Goal: Information Seeking & Learning: Learn about a topic

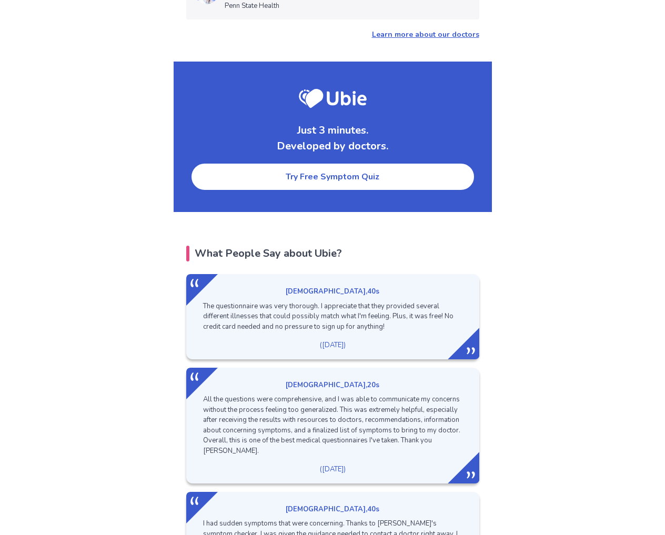
scroll to position [1329, 0]
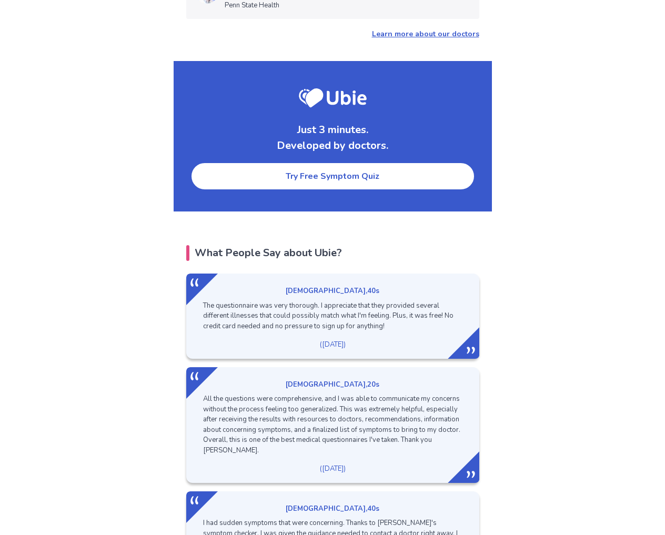
click at [351, 162] on link "Try Free Symptom Quiz" at bounding box center [332, 176] width 284 height 28
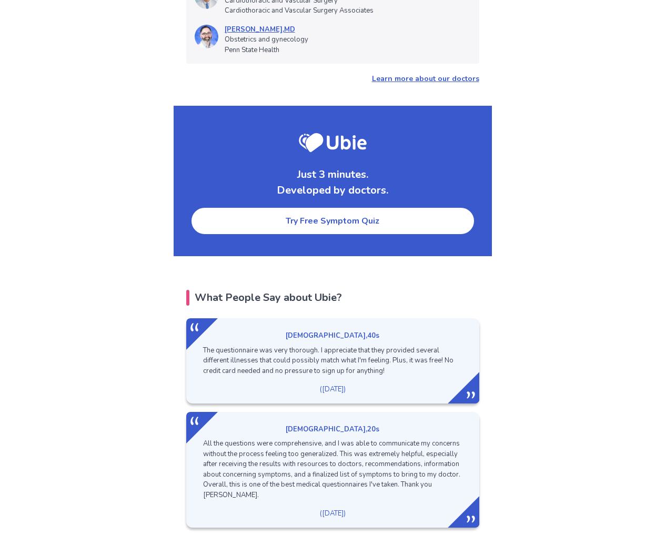
scroll to position [1259, 0]
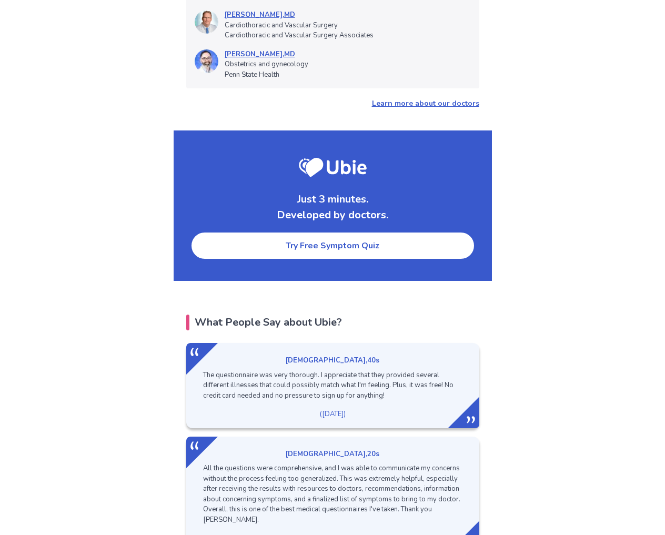
click at [324, 231] on link "Try Free Symptom Quiz" at bounding box center [332, 245] width 284 height 28
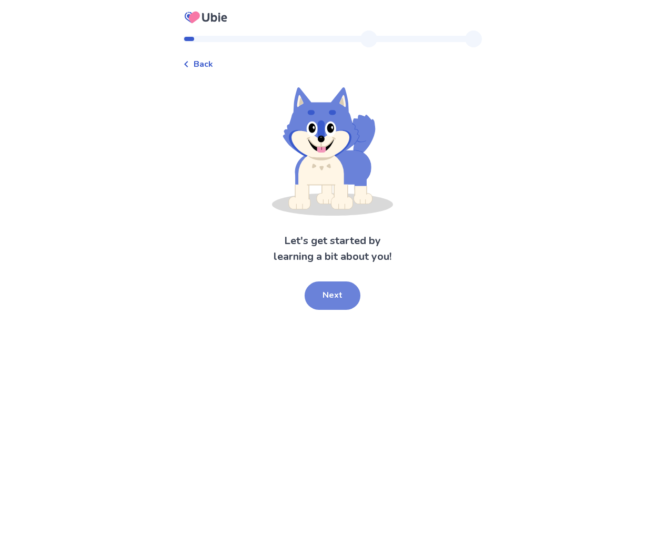
click at [330, 293] on button "Next" at bounding box center [332, 295] width 56 height 28
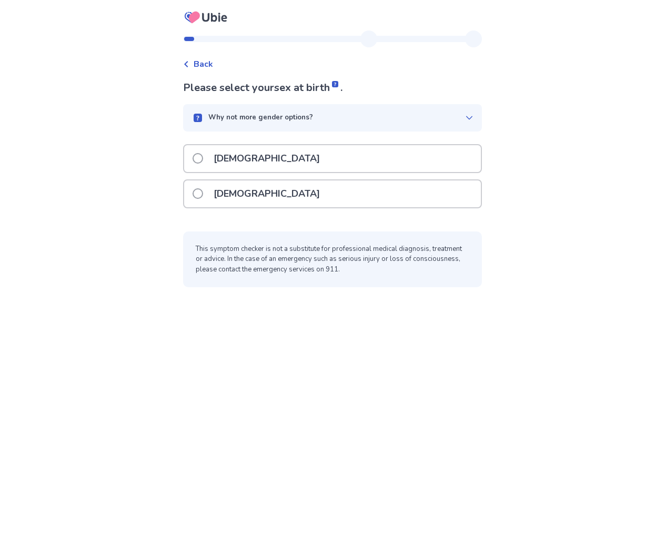
click at [203, 196] on span at bounding box center [197, 193] width 11 height 11
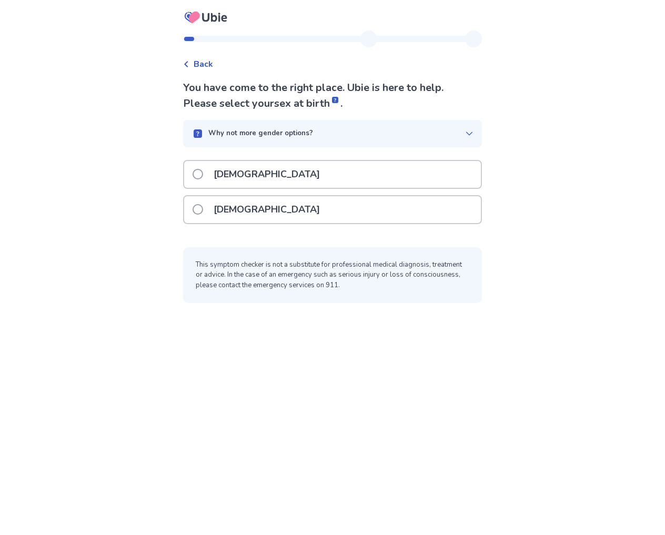
click at [212, 212] on label "[DEMOGRAPHIC_DATA]" at bounding box center [259, 209] width 134 height 27
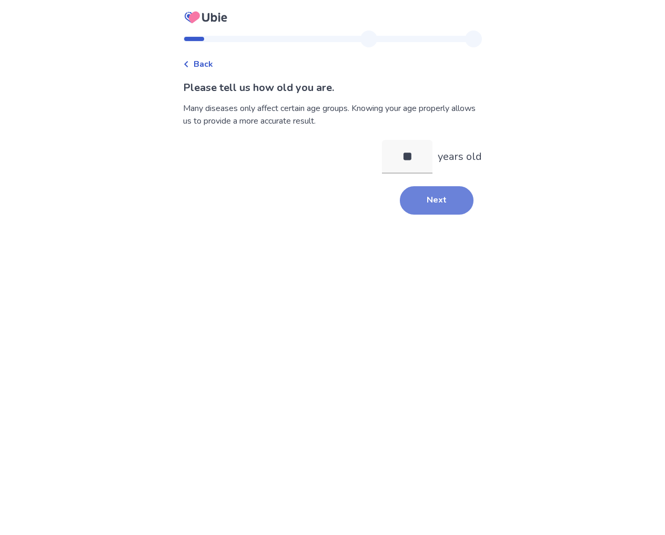
type input "**"
click at [426, 202] on button "Next" at bounding box center [437, 200] width 74 height 28
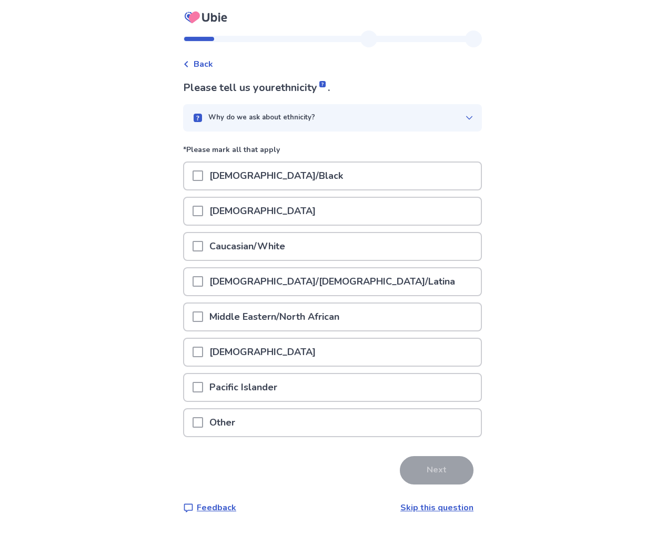
click at [203, 246] on span at bounding box center [197, 246] width 11 height 11
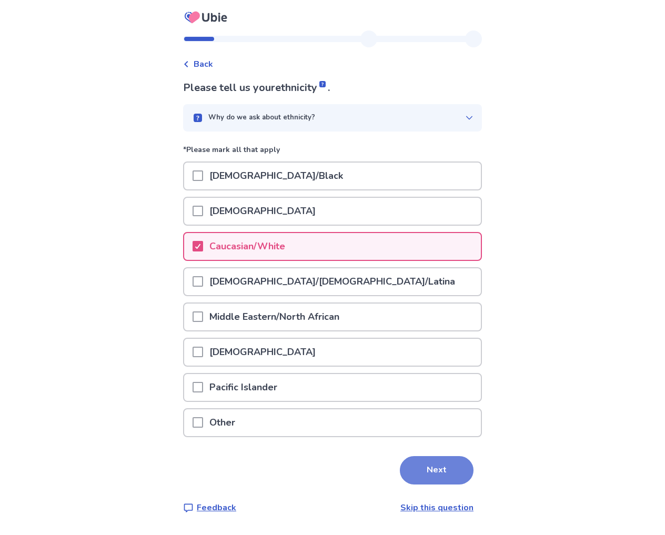
click at [433, 463] on button "Next" at bounding box center [437, 470] width 74 height 28
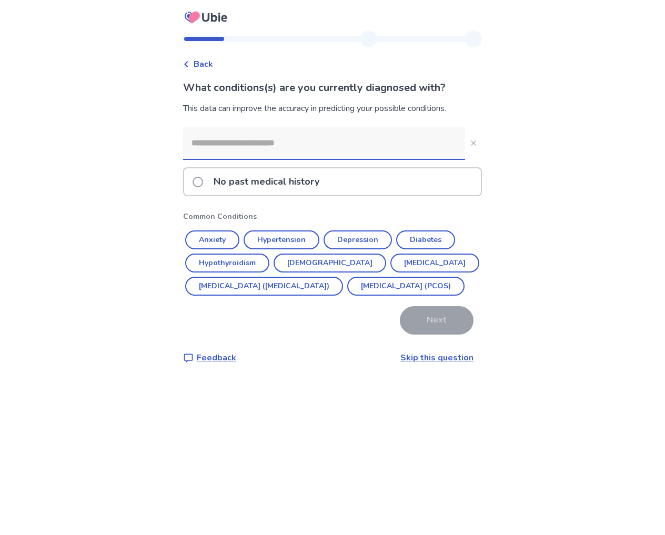
click at [244, 146] on input at bounding box center [324, 143] width 282 height 32
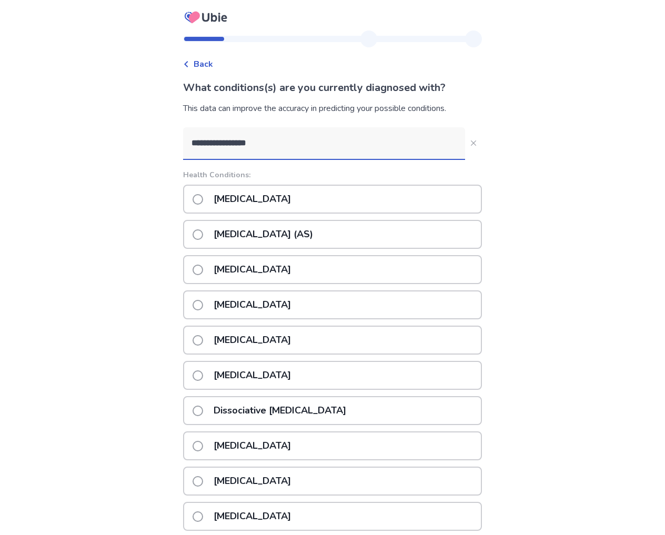
scroll to position [0, 1]
type input "**********"
click at [203, 198] on span at bounding box center [197, 199] width 11 height 11
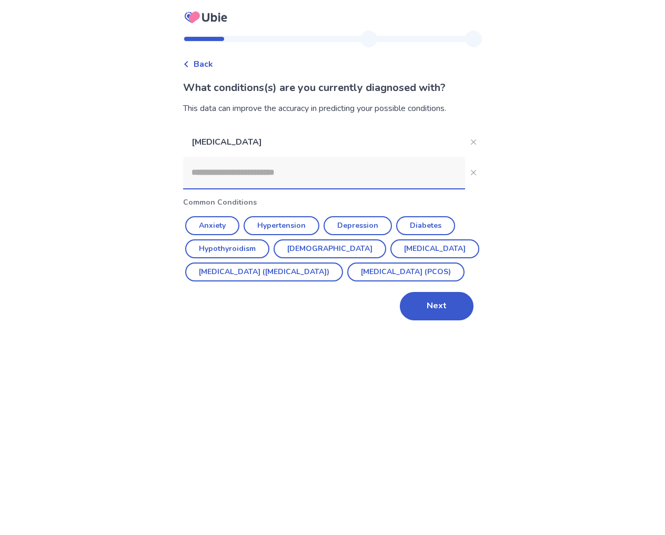
click at [229, 181] on input at bounding box center [324, 173] width 282 height 32
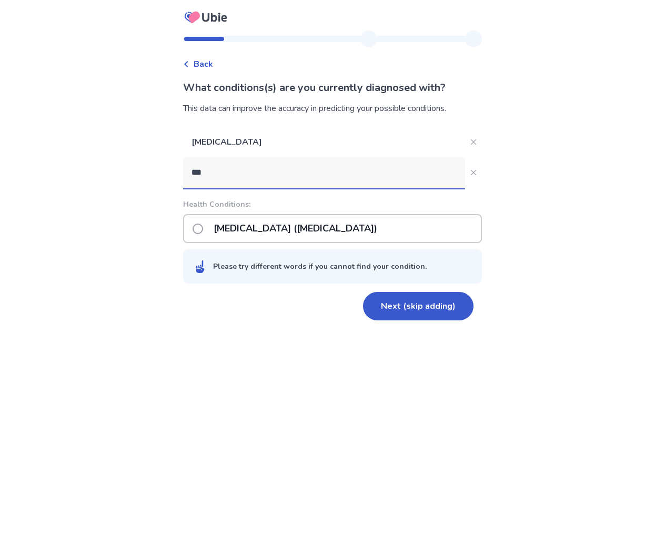
type input "***"
click at [203, 228] on span at bounding box center [197, 228] width 11 height 11
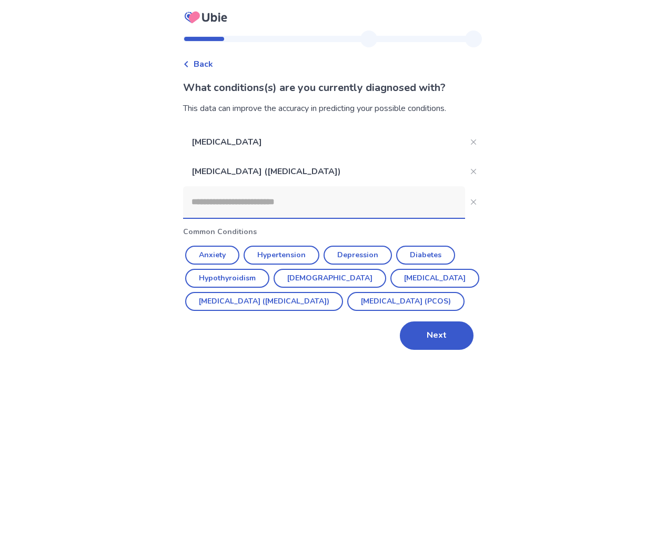
click at [221, 201] on input at bounding box center [324, 202] width 282 height 32
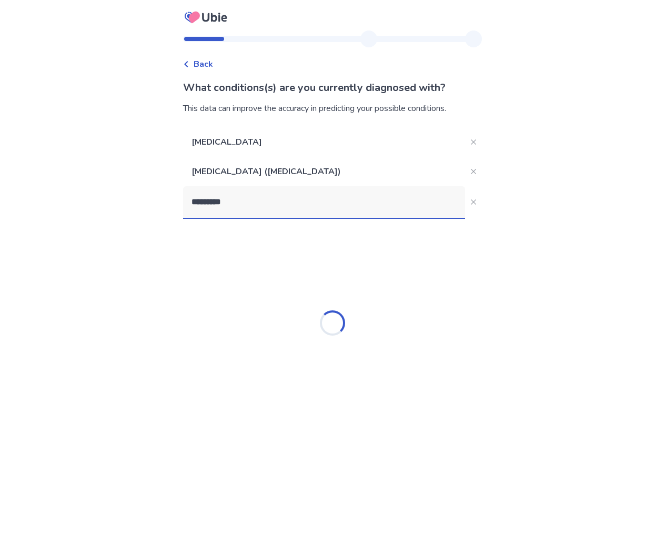
drag, startPoint x: 233, startPoint y: 208, endPoint x: 225, endPoint y: 201, distance: 10.4
click at [225, 201] on input "*********" at bounding box center [324, 202] width 282 height 32
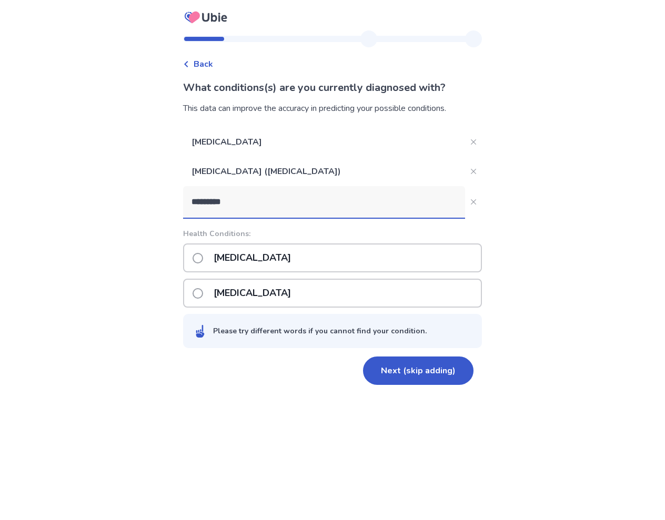
type input "*********"
click at [203, 254] on span at bounding box center [197, 258] width 11 height 11
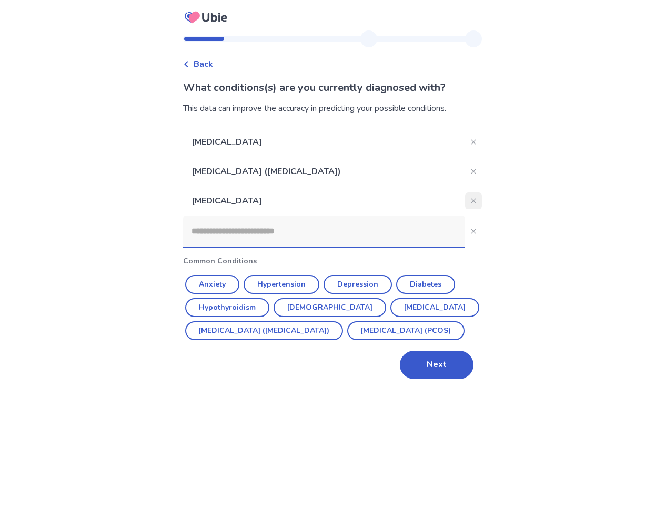
click at [471, 203] on icon "Close" at bounding box center [473, 200] width 5 height 5
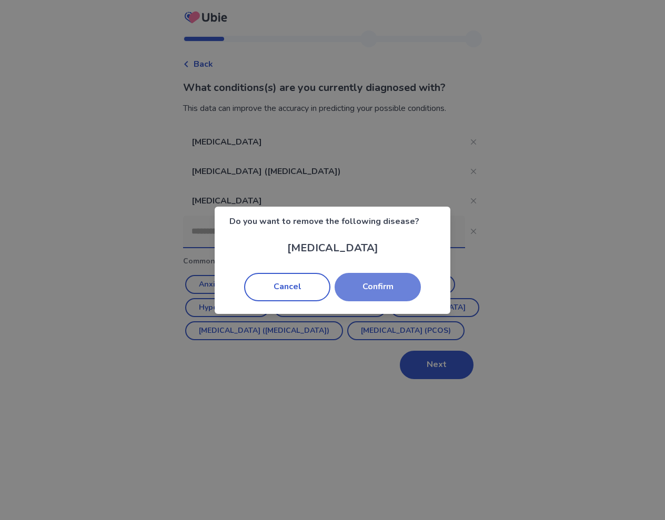
click at [372, 289] on button "Confirm" at bounding box center [377, 287] width 86 height 28
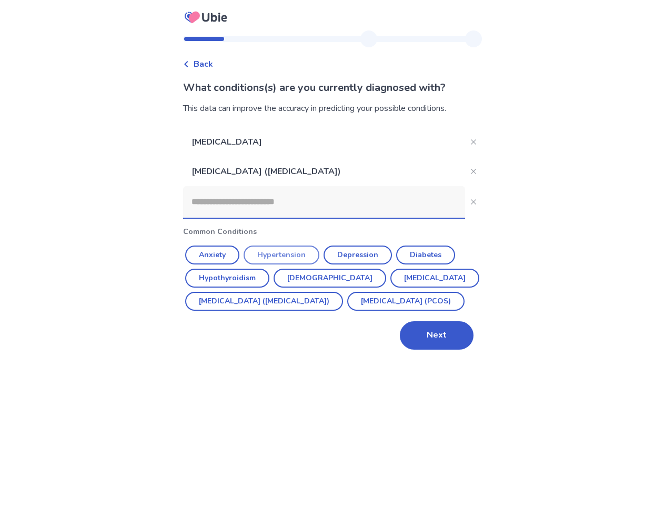
click at [294, 252] on button "Hypertension" at bounding box center [281, 255] width 76 height 19
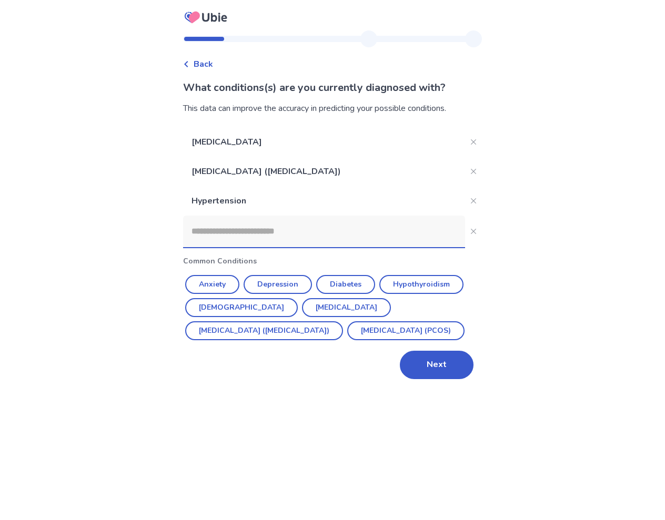
scroll to position [1, 0]
click at [426, 366] on button "Next" at bounding box center [437, 365] width 74 height 28
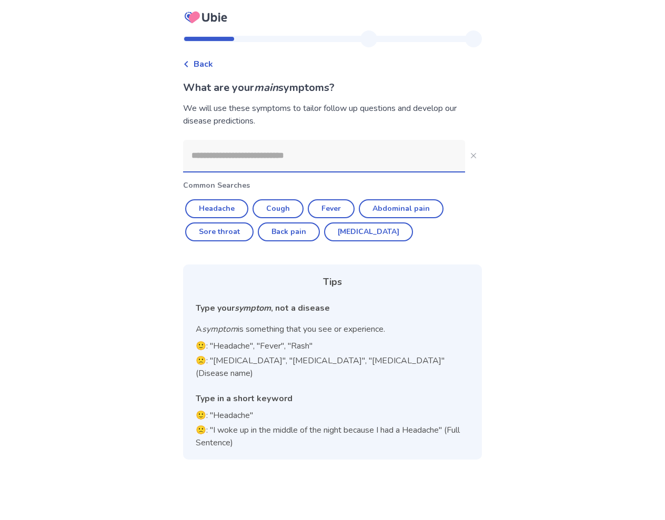
click at [218, 158] on input at bounding box center [324, 156] width 282 height 32
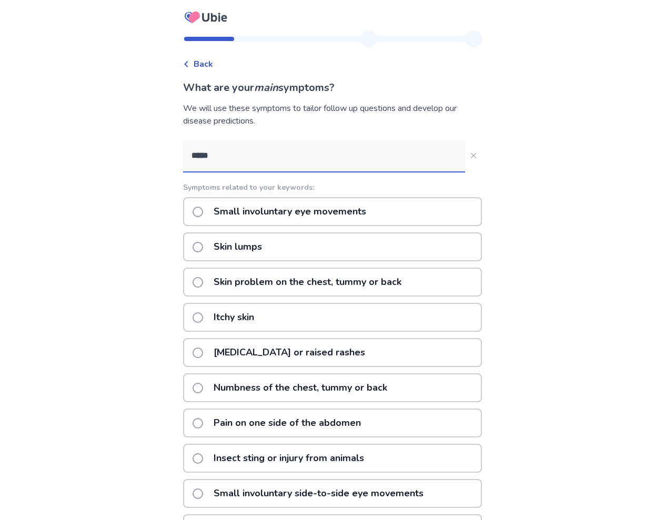
click at [208, 156] on input "****" at bounding box center [324, 156] width 282 height 32
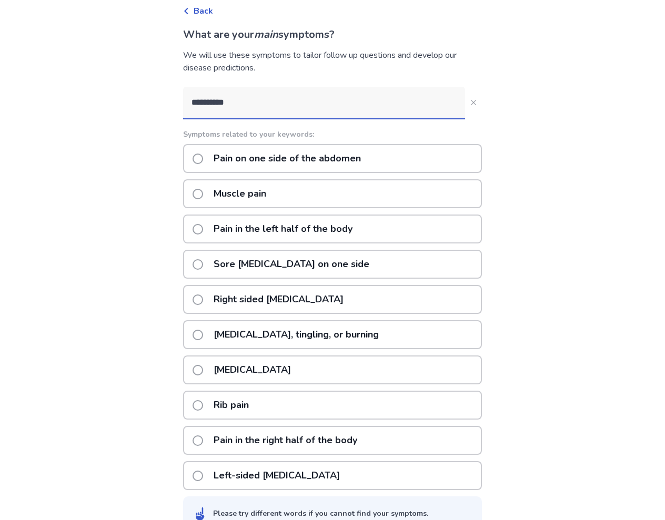
scroll to position [69, 0]
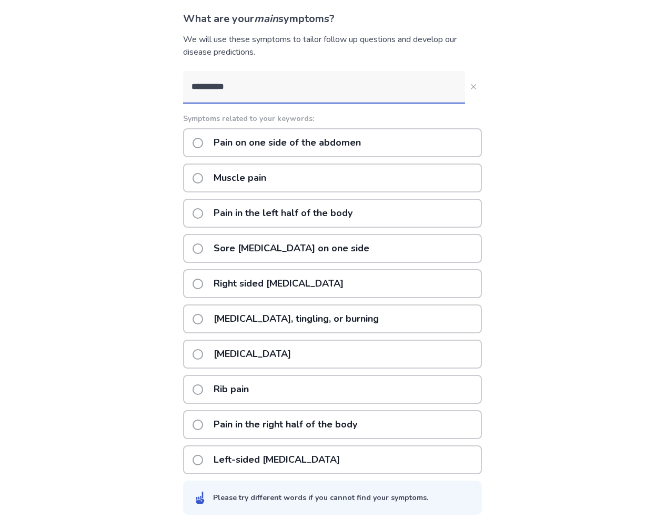
type input "*********"
click at [203, 391] on span at bounding box center [197, 389] width 11 height 11
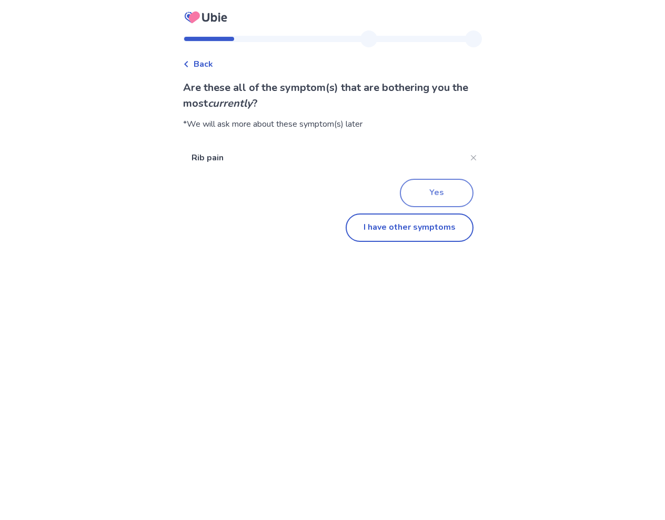
click at [433, 193] on button "Yes" at bounding box center [437, 193] width 74 height 28
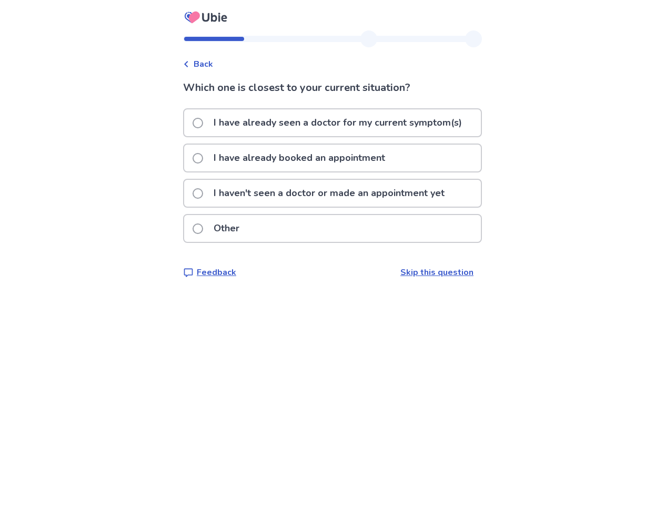
click at [202, 191] on span at bounding box center [197, 193] width 11 height 11
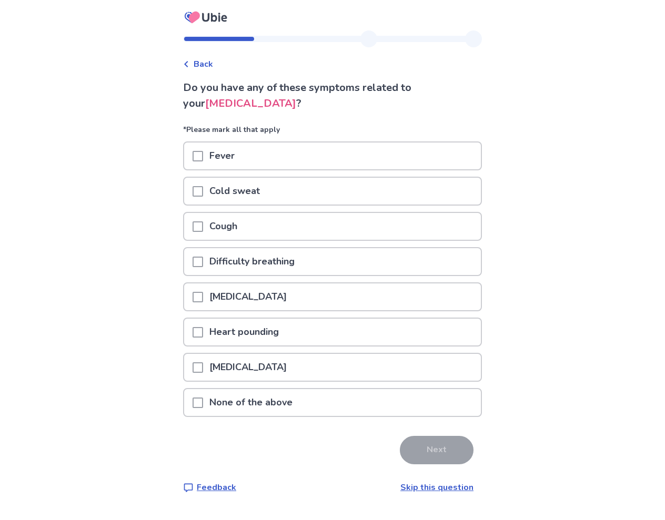
click at [203, 402] on span at bounding box center [197, 402] width 11 height 11
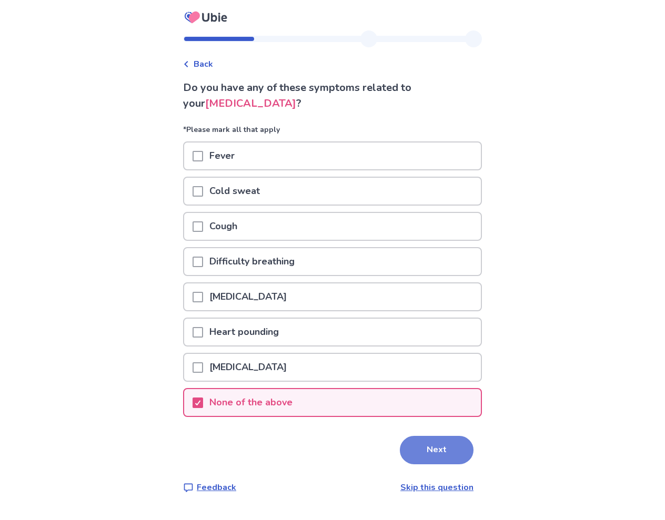
click at [425, 450] on button "Next" at bounding box center [437, 450] width 74 height 28
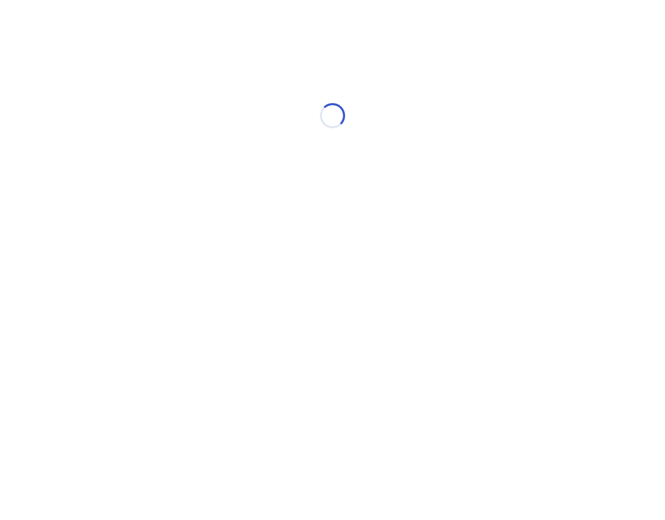
select select "*"
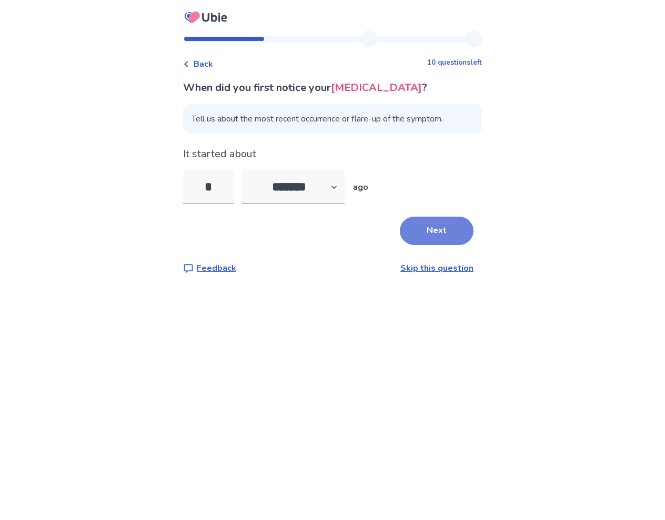
type input "*"
click at [428, 229] on button "Next" at bounding box center [437, 231] width 74 height 28
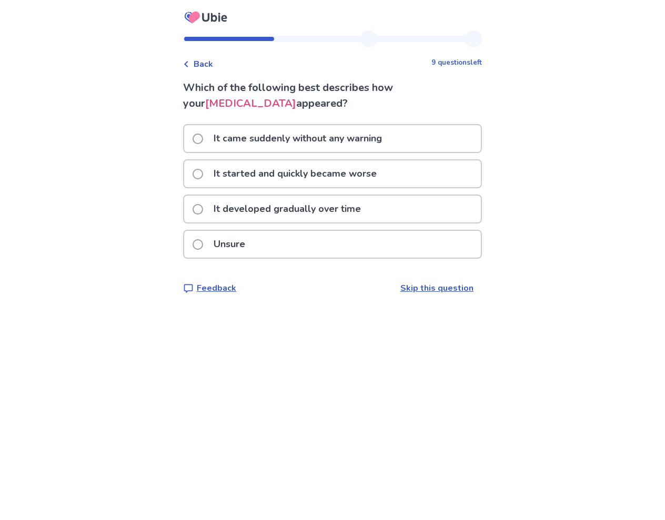
drag, startPoint x: 206, startPoint y: 208, endPoint x: 260, endPoint y: 221, distance: 56.2
click at [203, 208] on span at bounding box center [197, 209] width 11 height 11
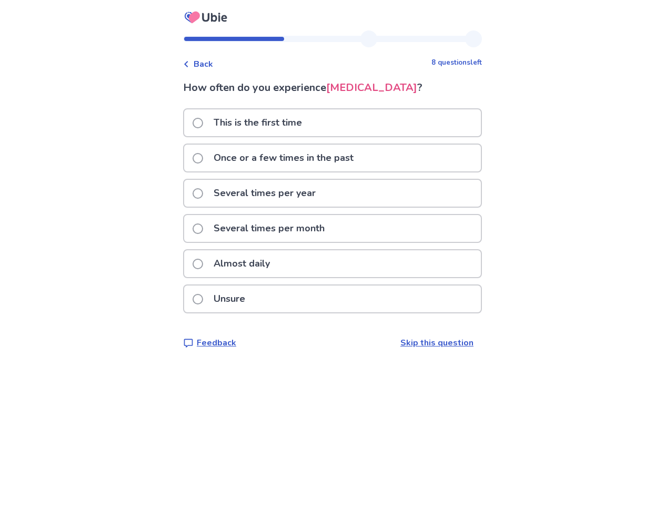
click at [203, 226] on span at bounding box center [197, 228] width 11 height 11
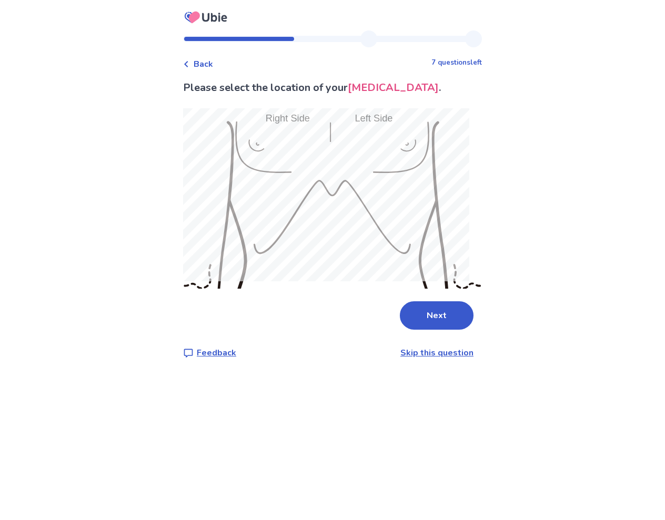
click at [211, 60] on span "Back" at bounding box center [202, 64] width 19 height 13
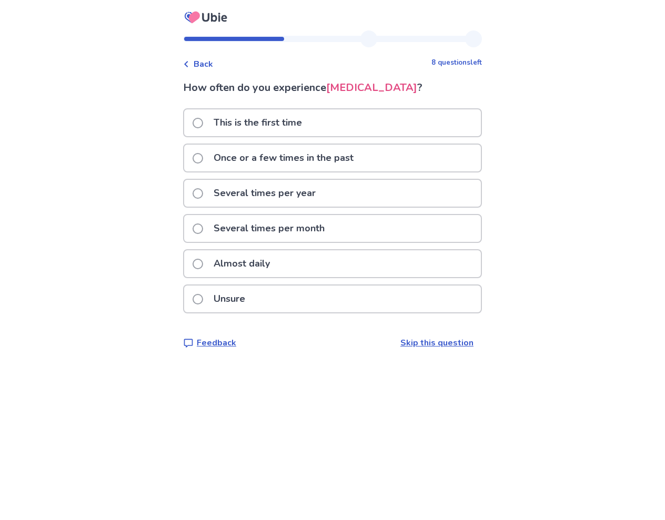
click at [203, 227] on span at bounding box center [197, 228] width 11 height 11
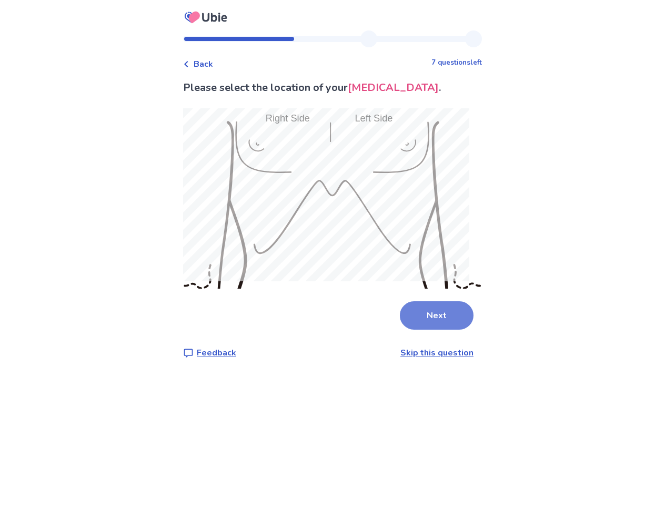
click at [438, 316] on button "Next" at bounding box center [437, 315] width 74 height 28
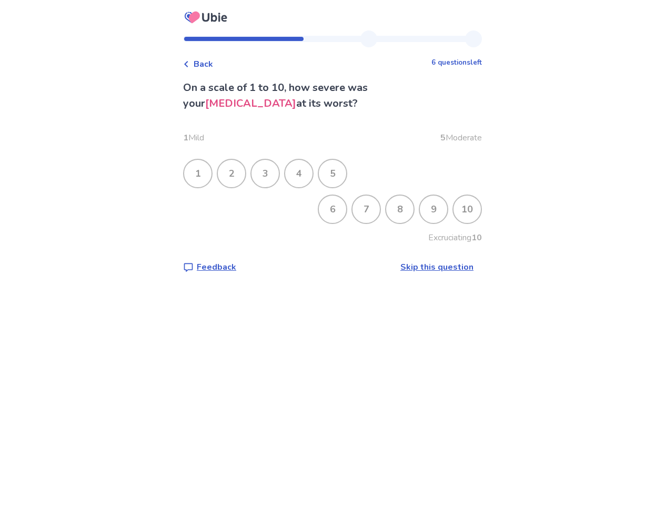
click at [335, 177] on div "5" at bounding box center [332, 173] width 27 height 27
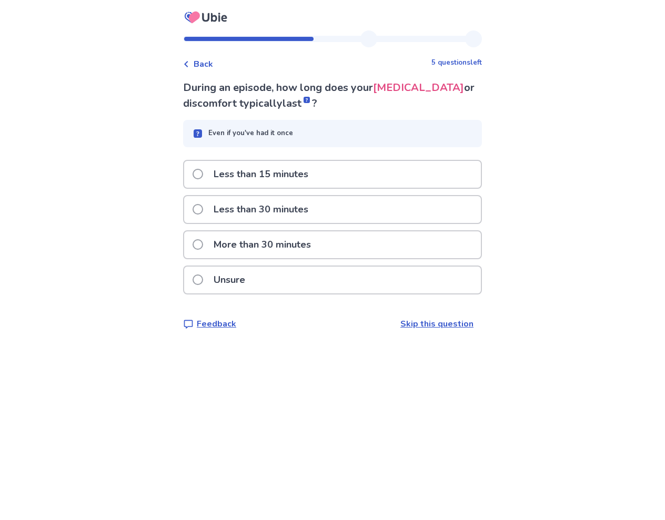
drag, startPoint x: 203, startPoint y: 241, endPoint x: 237, endPoint y: 247, distance: 34.1
click at [203, 241] on span at bounding box center [197, 244] width 11 height 11
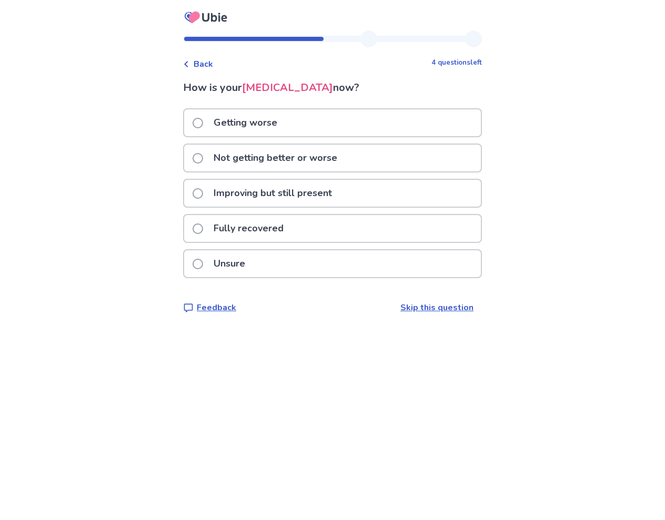
click at [201, 157] on span at bounding box center [197, 158] width 11 height 11
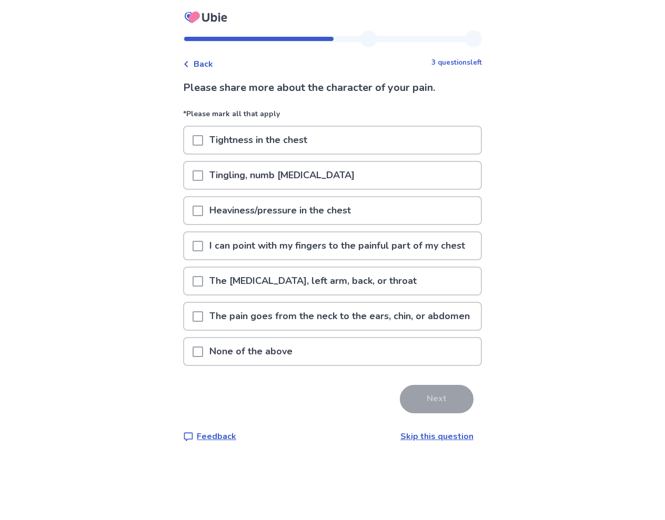
drag, startPoint x: 206, startPoint y: 394, endPoint x: 255, endPoint y: 403, distance: 49.6
click at [203, 357] on span at bounding box center [197, 351] width 11 height 11
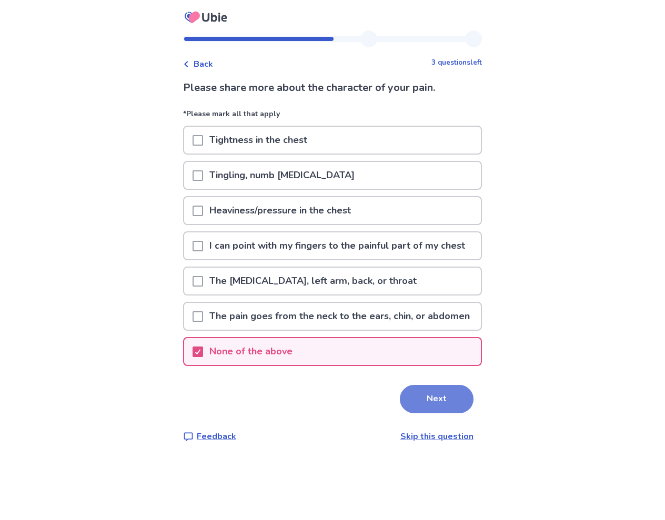
click at [443, 413] on button "Next" at bounding box center [437, 399] width 74 height 28
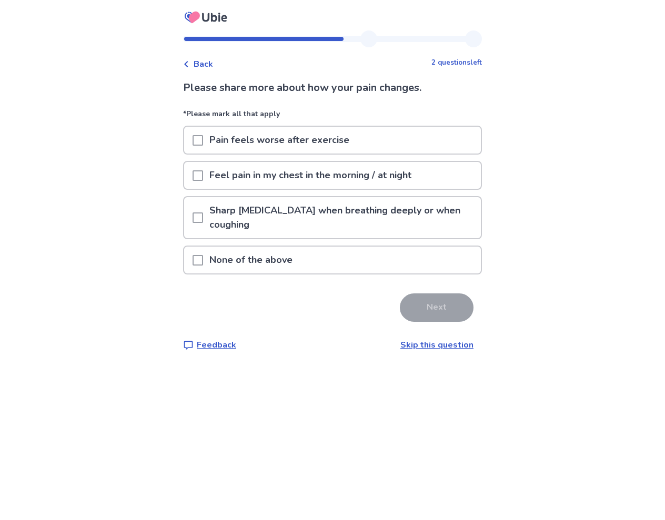
click at [203, 220] on span at bounding box center [197, 217] width 11 height 11
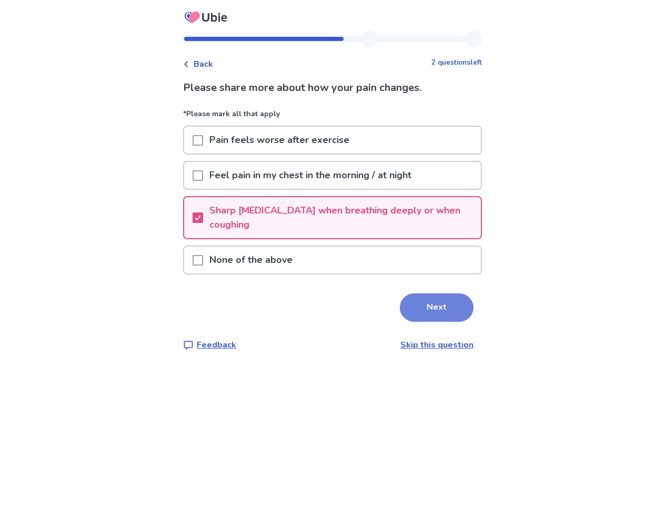
click at [431, 307] on button "Next" at bounding box center [437, 307] width 74 height 28
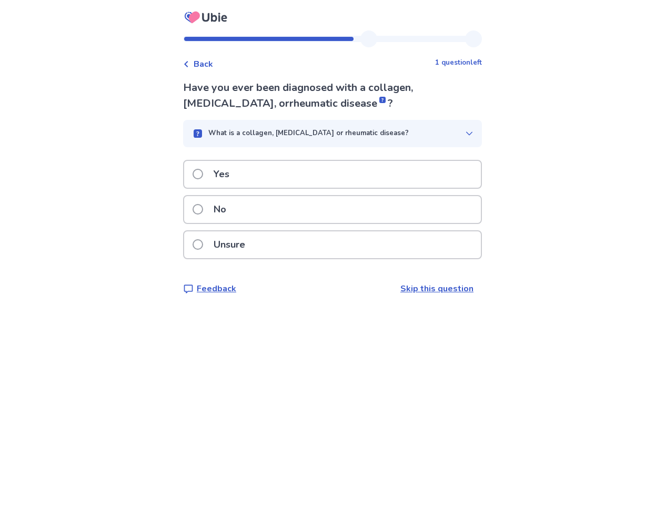
click at [201, 212] on span at bounding box center [197, 209] width 11 height 11
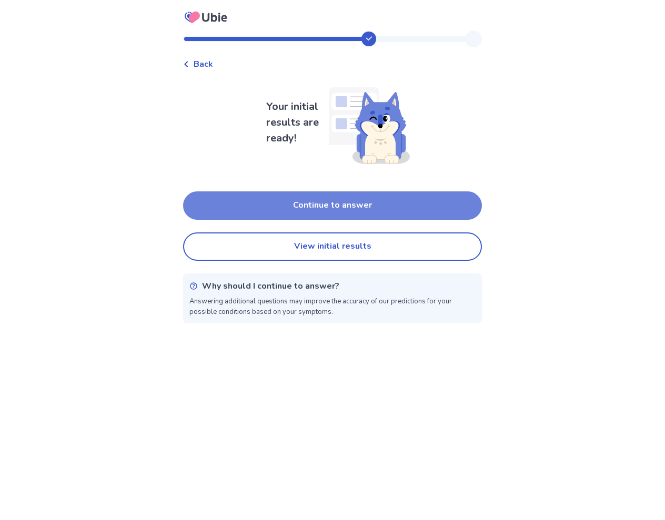
click at [345, 203] on button "Continue to answer" at bounding box center [332, 205] width 299 height 28
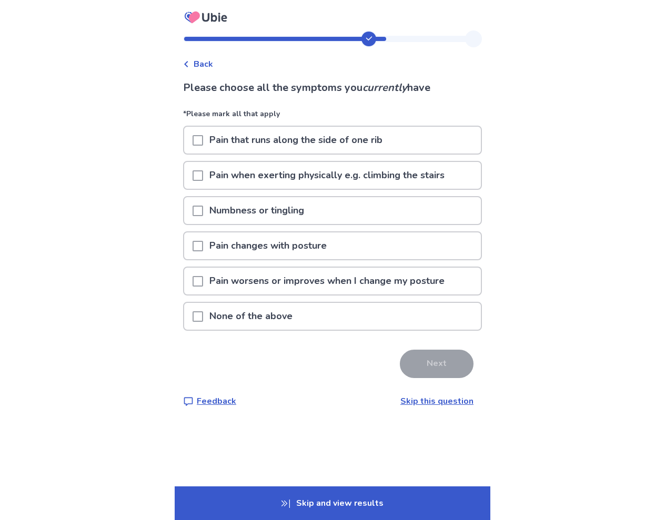
click at [201, 141] on span at bounding box center [197, 140] width 11 height 11
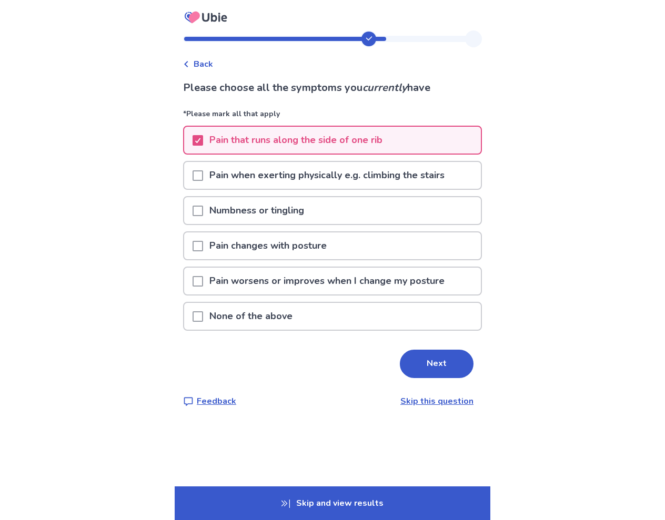
click at [203, 279] on span at bounding box center [197, 281] width 11 height 11
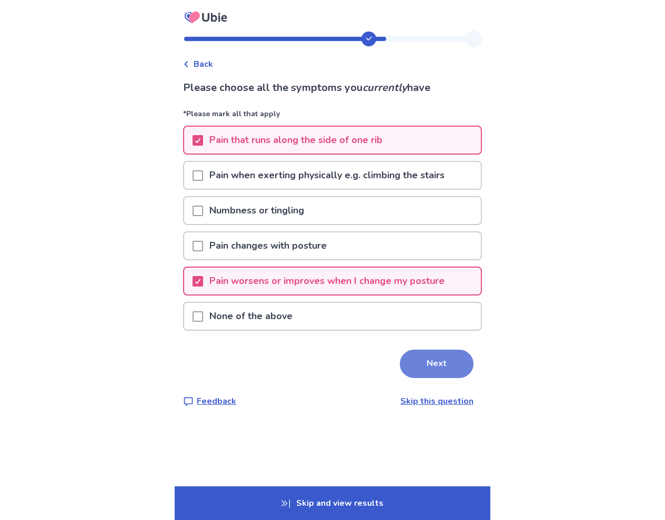
click at [446, 362] on button "Next" at bounding box center [437, 364] width 74 height 28
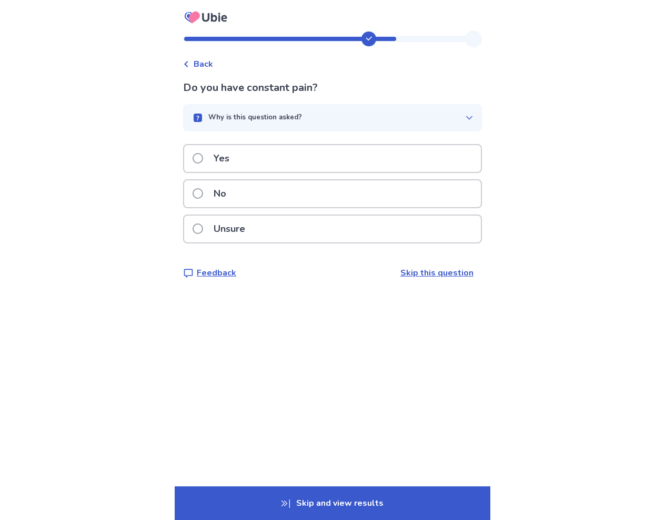
click at [202, 158] on span at bounding box center [197, 158] width 11 height 11
click at [199, 192] on span at bounding box center [197, 193] width 11 height 11
click at [201, 190] on span at bounding box center [197, 193] width 11 height 11
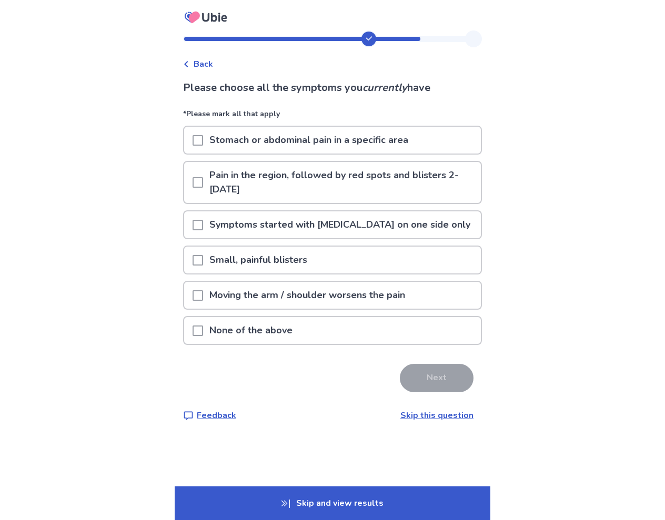
click at [201, 331] on span at bounding box center [197, 330] width 11 height 11
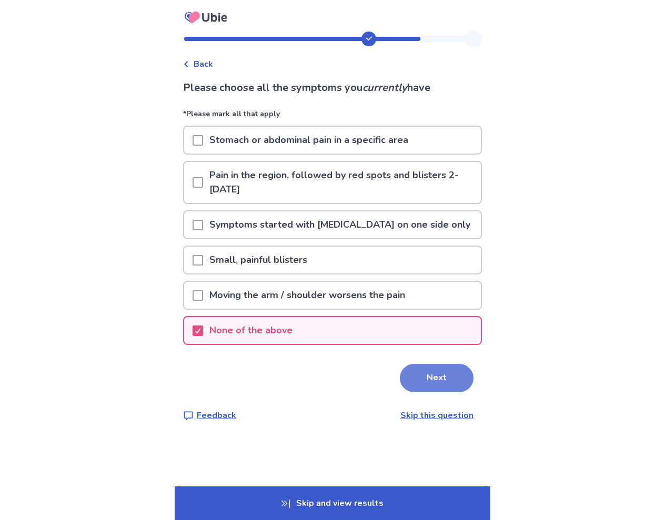
click at [427, 374] on button "Next" at bounding box center [437, 378] width 74 height 28
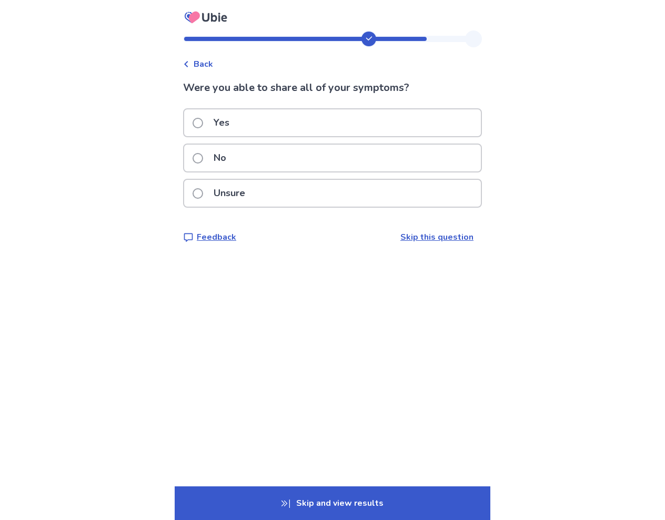
click at [203, 122] on span at bounding box center [197, 123] width 11 height 11
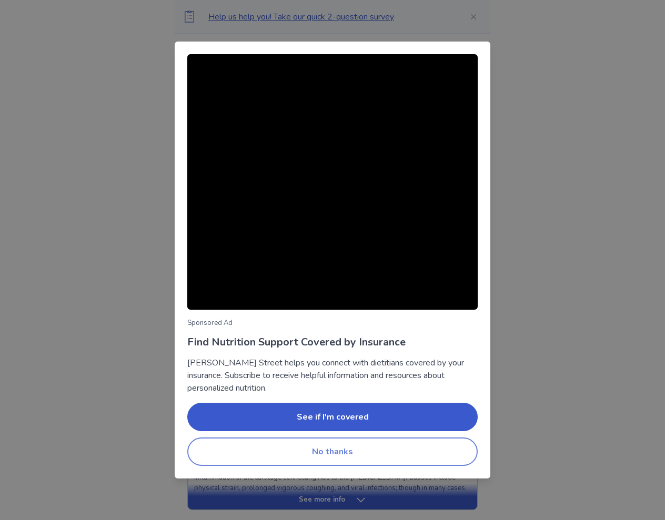
click at [323, 450] on button "No thanks" at bounding box center [332, 451] width 290 height 28
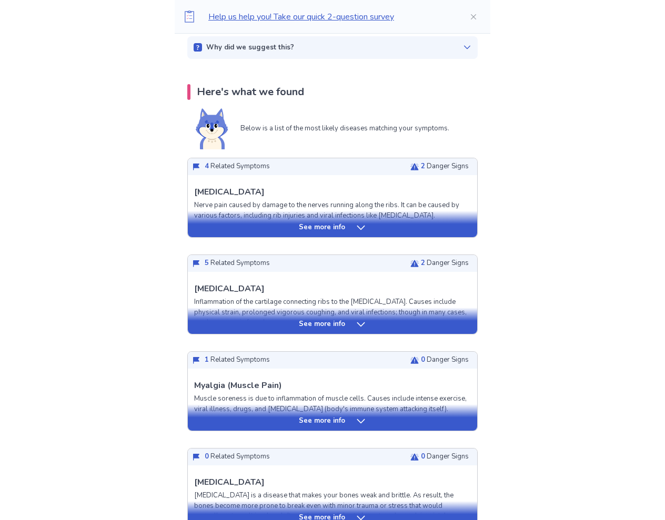
scroll to position [188, 0]
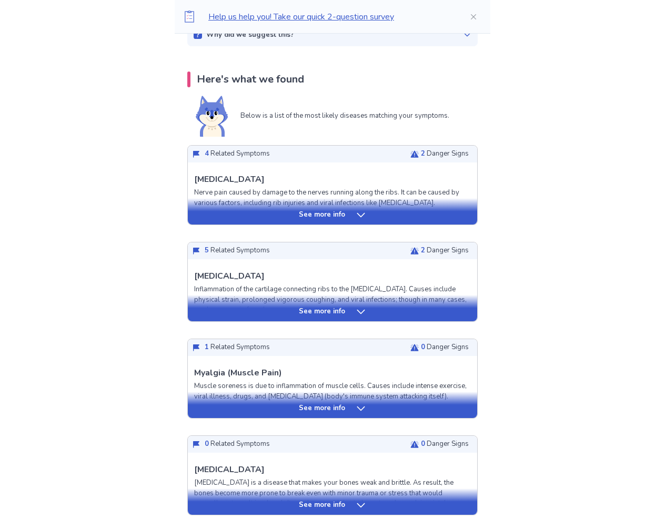
click at [344, 217] on div "See more info" at bounding box center [332, 215] width 289 height 11
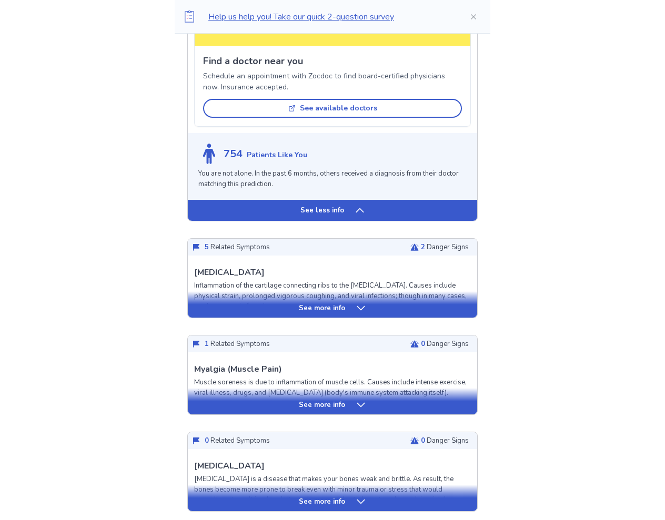
scroll to position [811, 0]
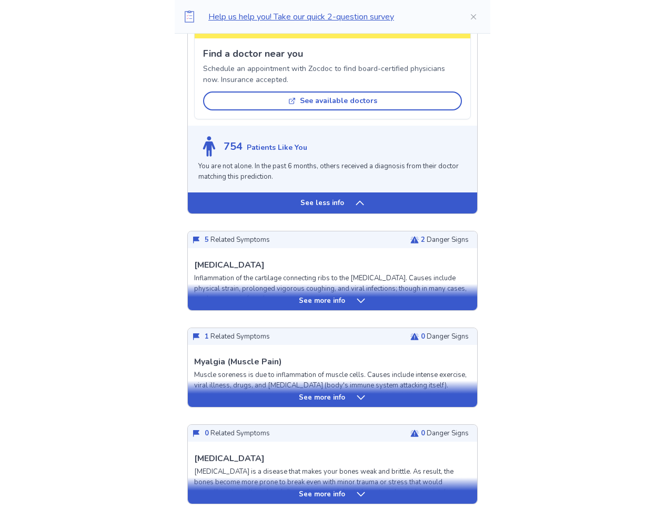
click at [333, 302] on div "See more info" at bounding box center [332, 297] width 289 height 26
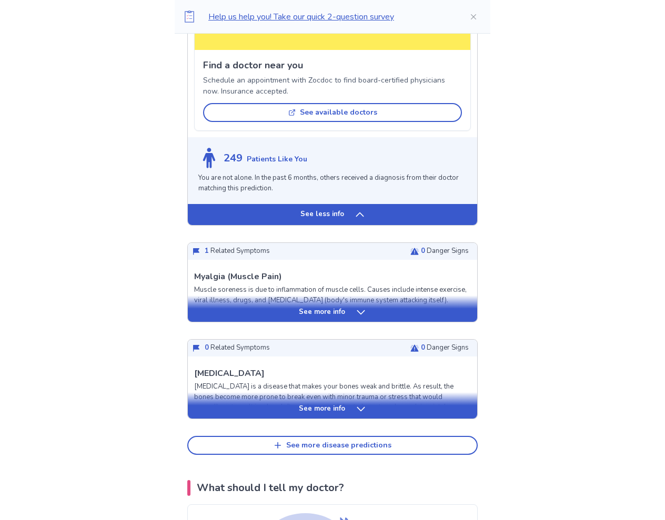
scroll to position [1551, 0]
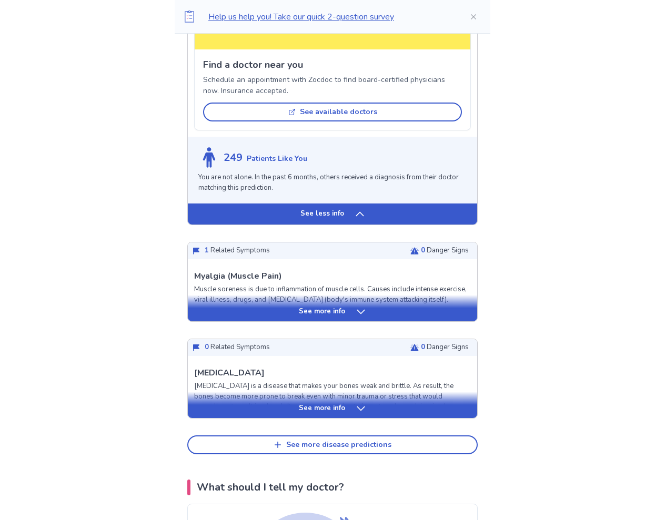
click at [357, 307] on icon at bounding box center [360, 312] width 11 height 11
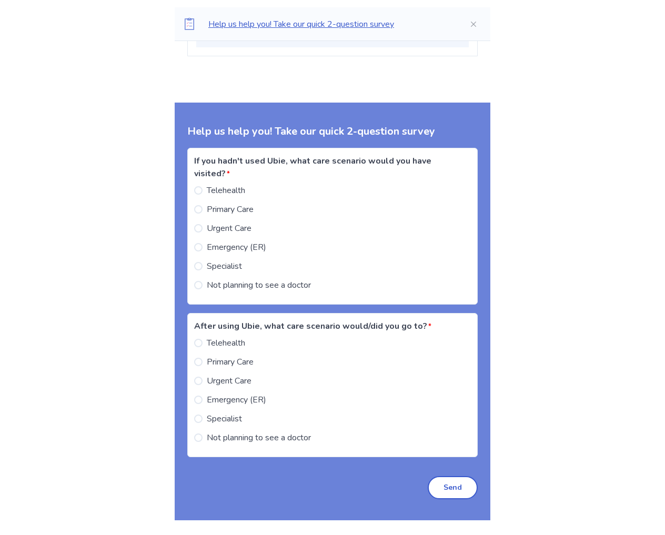
scroll to position [2804, 0]
